Goal: Task Accomplishment & Management: Manage account settings

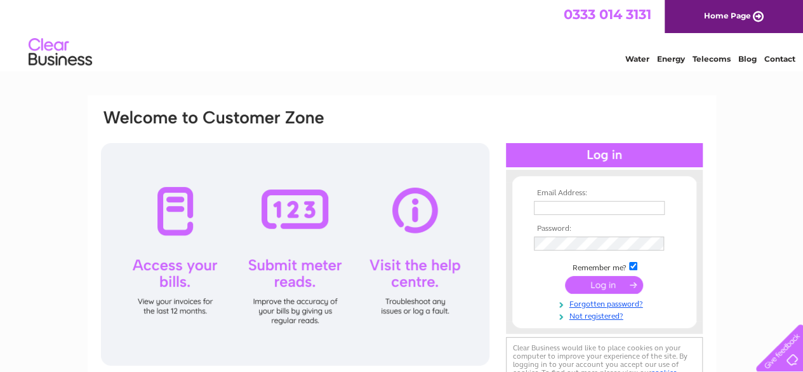
type input "l.rushworth782@btinternet.com"
click at [606, 282] on input "submit" at bounding box center [604, 285] width 78 height 18
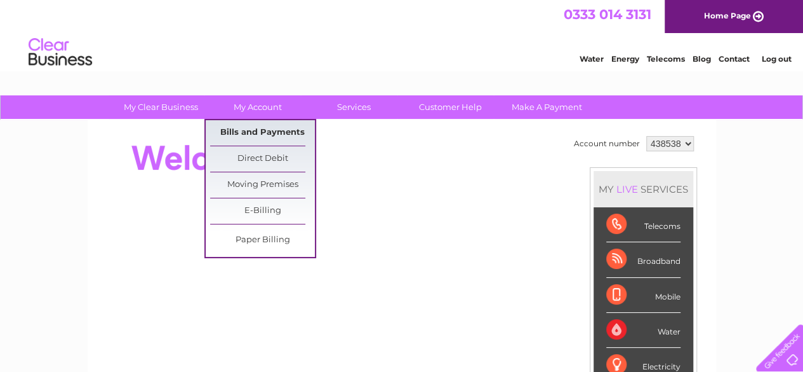
click at [259, 123] on link "Bills and Payments" at bounding box center [262, 132] width 105 height 25
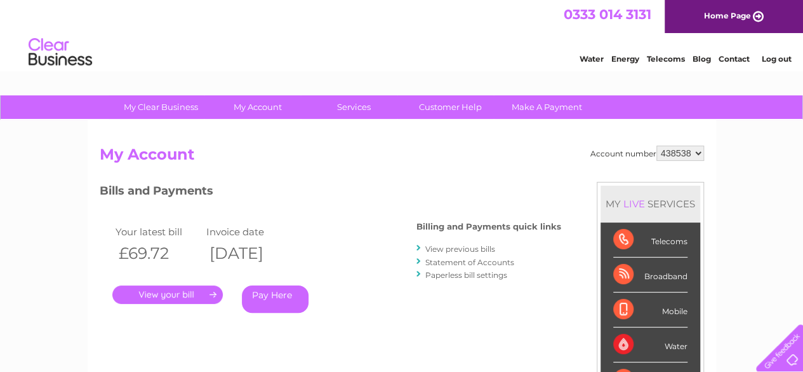
click at [434, 248] on link "View previous bills" at bounding box center [461, 249] width 70 height 10
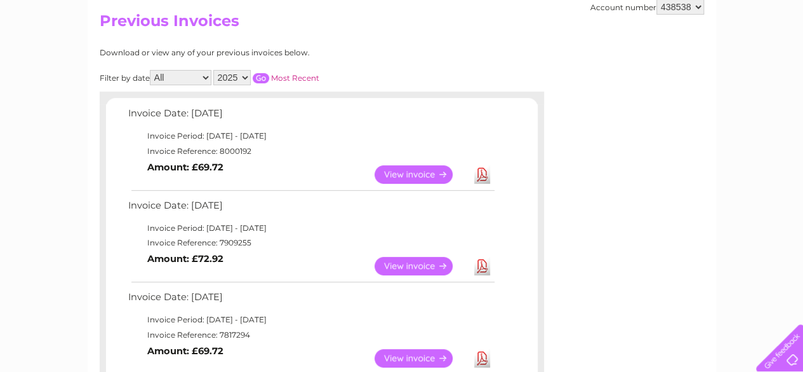
scroll to position [152, 0]
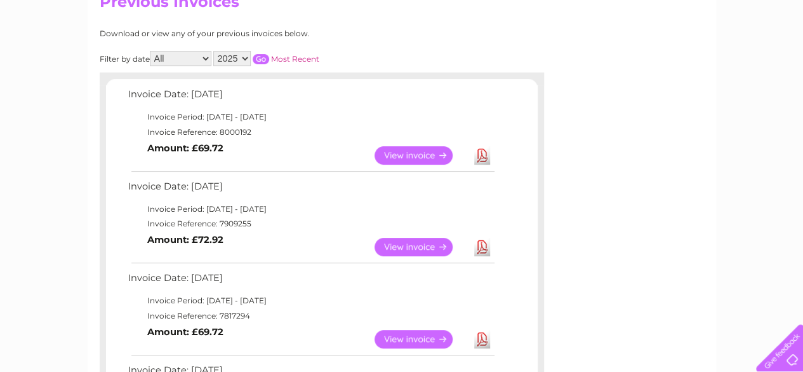
click at [410, 340] on link "View" at bounding box center [421, 339] width 93 height 18
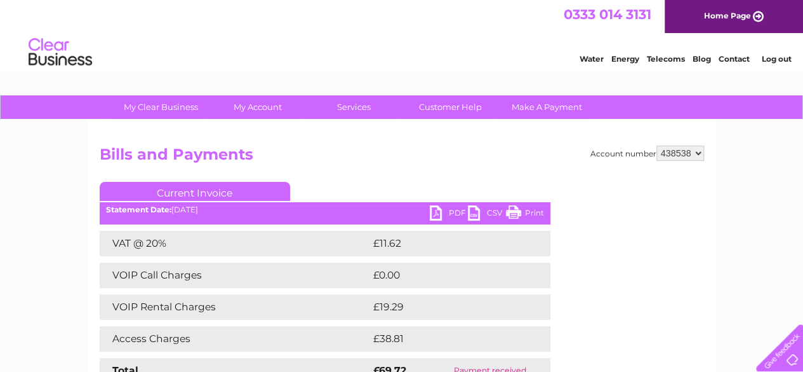
click at [528, 212] on link "Print" at bounding box center [525, 214] width 38 height 18
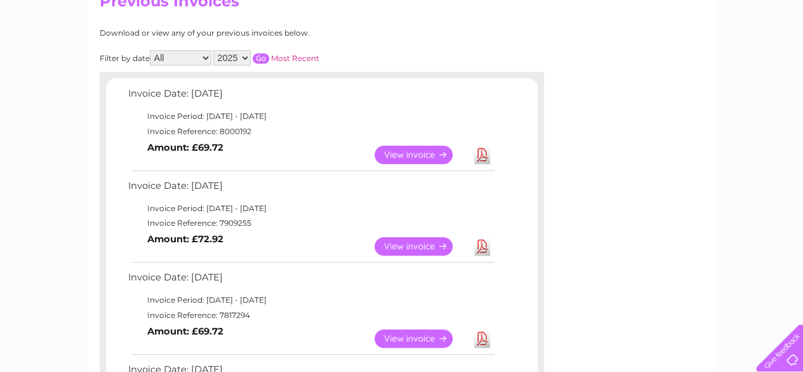
click at [406, 239] on link "View" at bounding box center [421, 246] width 93 height 18
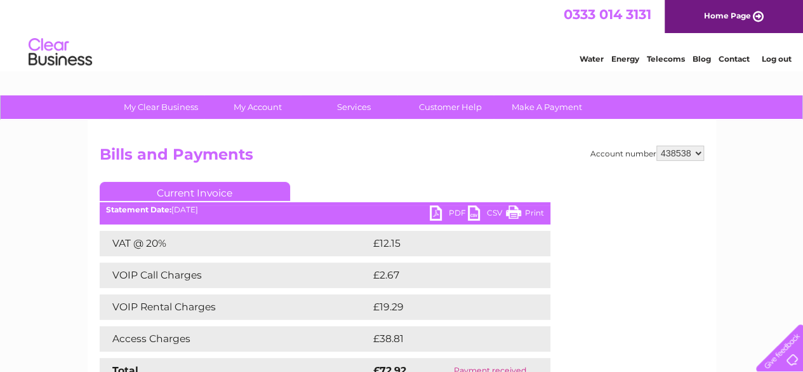
click at [528, 213] on link "Print" at bounding box center [525, 214] width 38 height 18
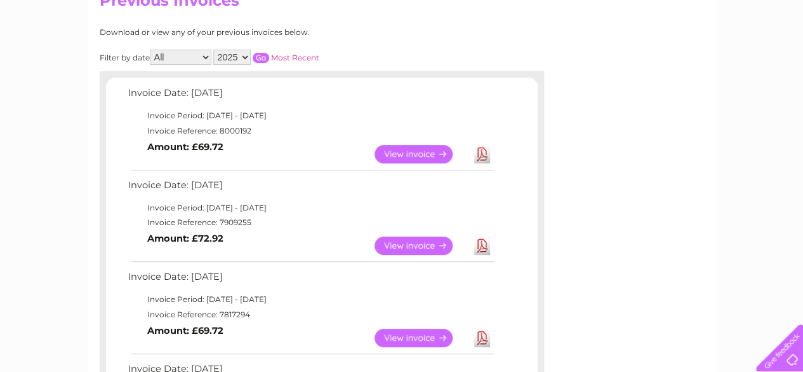
click at [423, 152] on link "View" at bounding box center [421, 154] width 93 height 18
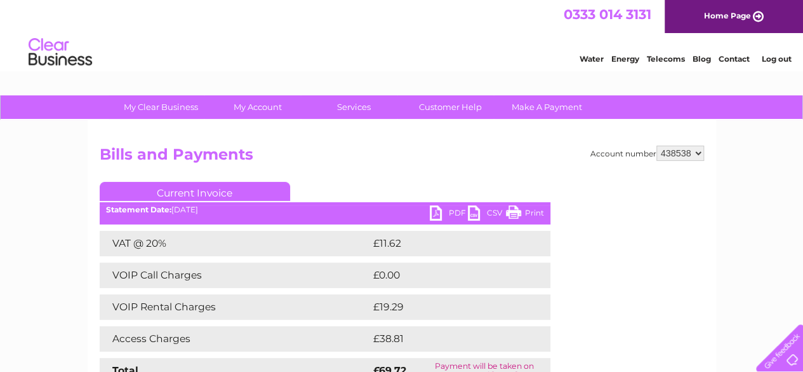
click at [535, 212] on link "Print" at bounding box center [525, 214] width 38 height 18
